Goal: Complete application form

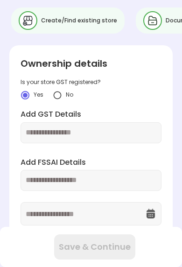
scroll to position [16, 0]
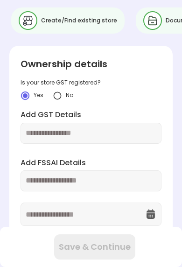
click at [59, 91] on img at bounding box center [57, 95] width 9 height 9
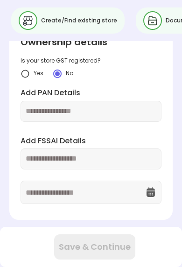
scroll to position [44, 0]
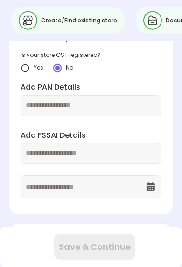
click at [44, 107] on input "text" at bounding box center [91, 105] width 131 height 11
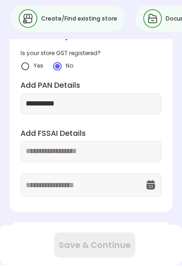
type input "**********"
click at [136, 148] on input "text" at bounding box center [91, 153] width 131 height 11
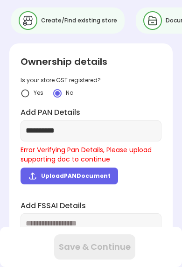
scroll to position [0, 0]
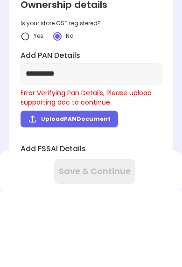
click at [88, 191] on span "Upload PAN Document" at bounding box center [76, 195] width 70 height 8
click at [0, 0] on input "Upload PAN Document" at bounding box center [0, 0] width 0 height 0
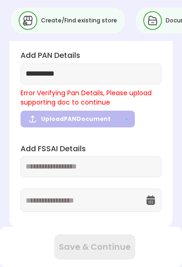
click at [139, 165] on input "text" at bounding box center [91, 167] width 131 height 11
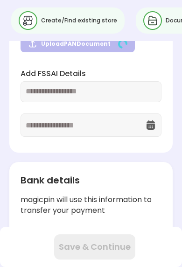
scroll to position [150, 0]
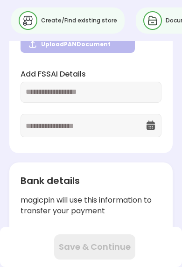
click at [74, 89] on input "text" at bounding box center [91, 92] width 131 height 11
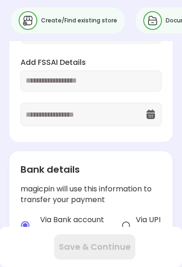
scroll to position [85, 0]
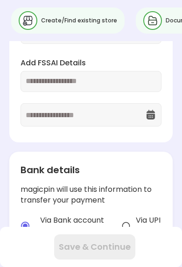
click at [54, 79] on input "text" at bounding box center [91, 81] width 131 height 11
paste input "**********"
type input "**********"
click at [155, 113] on img at bounding box center [150, 114] width 11 height 11
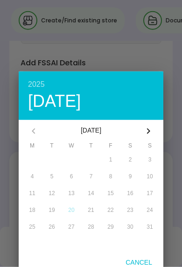
scroll to position [85, 0]
click at [140, 130] on button "button" at bounding box center [148, 131] width 22 height 22
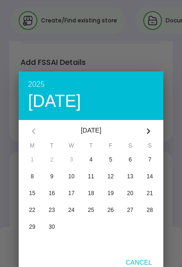
click at [141, 131] on button "button" at bounding box center [148, 131] width 22 height 22
click at [140, 131] on button "button" at bounding box center [148, 131] width 22 height 22
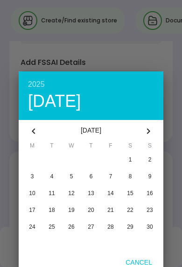
click at [141, 130] on button "button" at bounding box center [148, 131] width 22 height 22
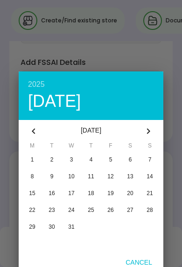
click at [142, 130] on button "button" at bounding box center [148, 131] width 22 height 22
click at [146, 130] on icon "button" at bounding box center [148, 131] width 11 height 11
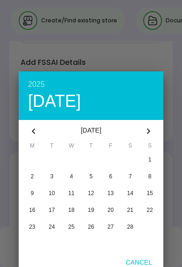
click at [31, 130] on icon "button" at bounding box center [33, 131] width 11 height 11
click at [90, 193] on span "15" at bounding box center [91, 193] width 6 height 7
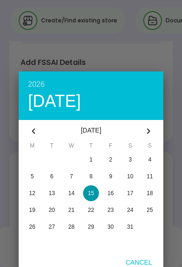
type input "**********"
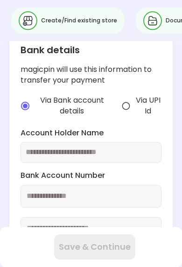
scroll to position [182, 0]
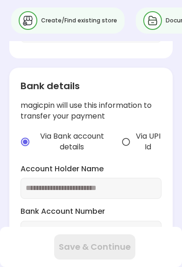
click at [130, 137] on img at bounding box center [125, 141] width 9 height 9
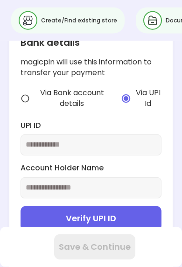
scroll to position [227, 0]
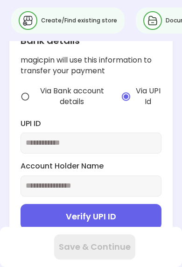
click at [132, 139] on input "text" at bounding box center [91, 143] width 131 height 11
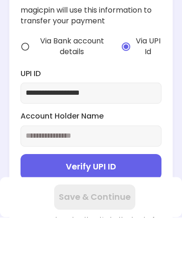
type input "**********"
click at [132, 181] on input "text" at bounding box center [91, 186] width 131 height 11
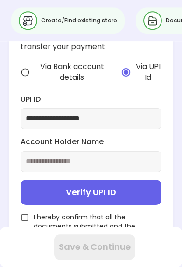
click at [121, 156] on input "text" at bounding box center [91, 161] width 131 height 11
click at [121, 192] on button "Verify UPI ID" at bounding box center [91, 192] width 141 height 25
type input "**********"
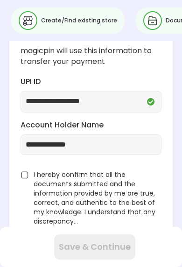
scroll to position [195, 0]
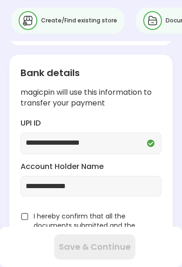
click at [32, 213] on div "I hereby confirm that all the documents submitted and the information provided …" at bounding box center [91, 240] width 141 height 56
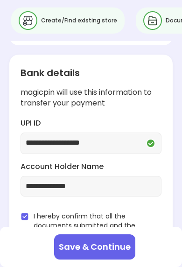
click at [95, 260] on button "Save & Continue" at bounding box center [94, 246] width 81 height 25
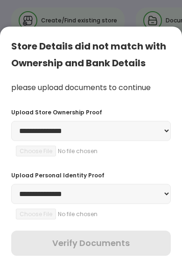
click at [123, 141] on select "**********" at bounding box center [91, 131] width 160 height 20
select select "**********"
click at [47, 156] on input "file" at bounding box center [79, 151] width 127 height 11
type input "**********"
click at [130, 204] on select "**********" at bounding box center [91, 194] width 160 height 20
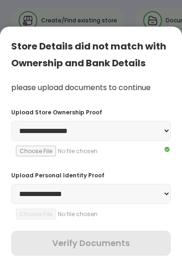
click at [127, 204] on select "**********" at bounding box center [91, 194] width 160 height 20
select select "******"
click at [45, 219] on input "file" at bounding box center [79, 214] width 127 height 11
type input "**********"
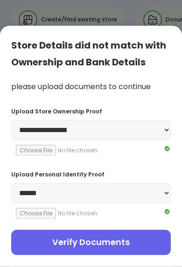
scroll to position [267, 0]
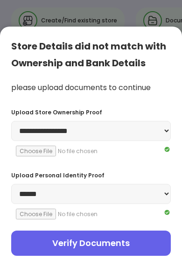
click at [114, 256] on button "Verify Documents" at bounding box center [91, 243] width 160 height 25
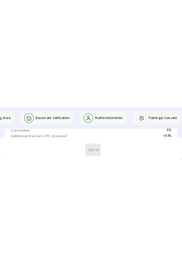
scroll to position [0, 0]
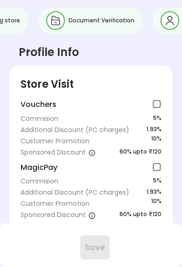
click at [94, 163] on div "MagicPay" at bounding box center [91, 169] width 141 height 13
click at [157, 169] on img at bounding box center [156, 167] width 9 height 9
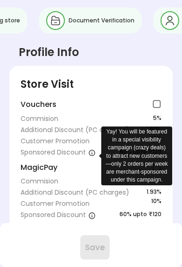
click at [96, 154] on img at bounding box center [91, 152] width 7 height 7
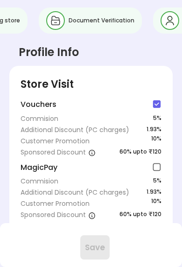
click at [65, 100] on div "Vouchers" at bounding box center [91, 105] width 141 height 13
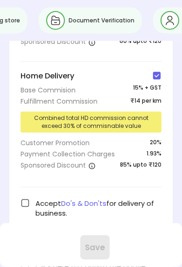
scroll to position [175, 0]
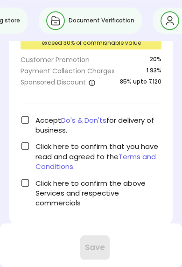
click at [23, 120] on img at bounding box center [25, 119] width 9 height 9
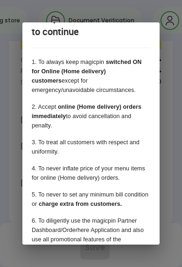
scroll to position [20, 0]
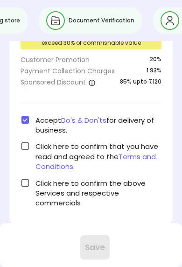
click at [29, 143] on img at bounding box center [25, 145] width 9 height 9
click at [22, 179] on img at bounding box center [25, 182] width 9 height 9
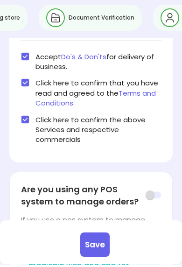
scroll to position [317, 0]
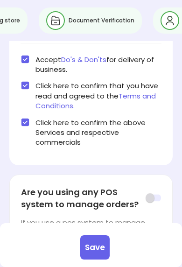
click at [99, 260] on button "Save" at bounding box center [94, 247] width 29 height 24
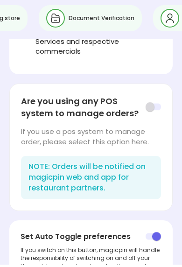
scroll to position [406, 0]
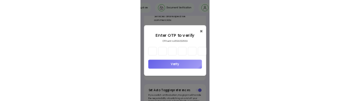
scroll to position [467, 0]
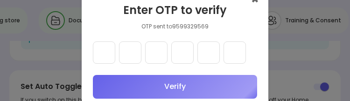
click at [107, 64] on input "text" at bounding box center [104, 53] width 22 height 22
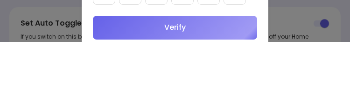
type input "*"
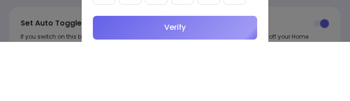
type input "*"
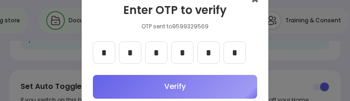
click at [182, 99] on button "Verify" at bounding box center [175, 87] width 164 height 24
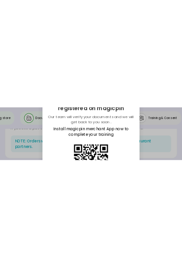
scroll to position [445, 0]
